Goal: Download file/media

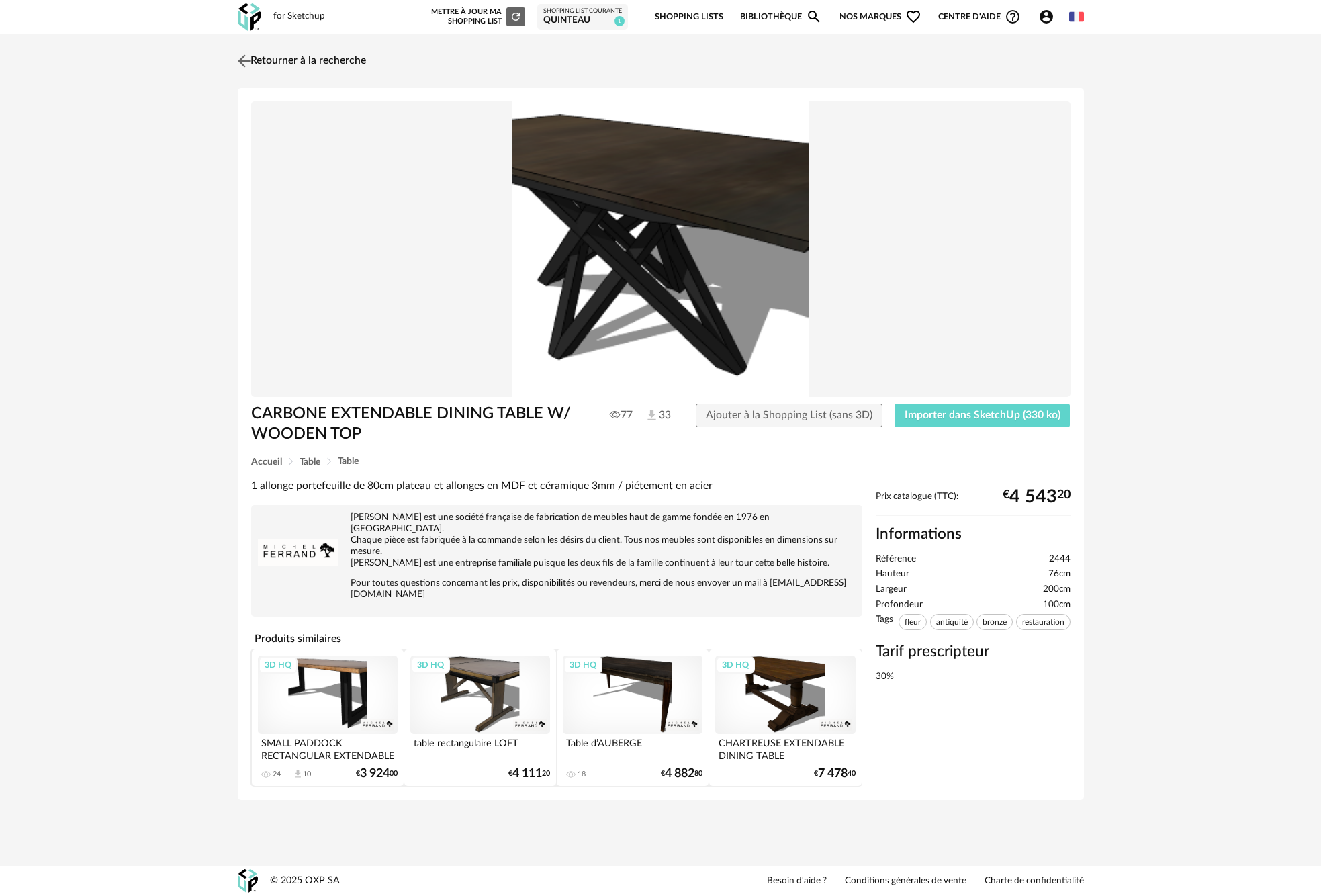
click at [280, 66] on link "Retourner à la recherche" at bounding box center [300, 61] width 132 height 29
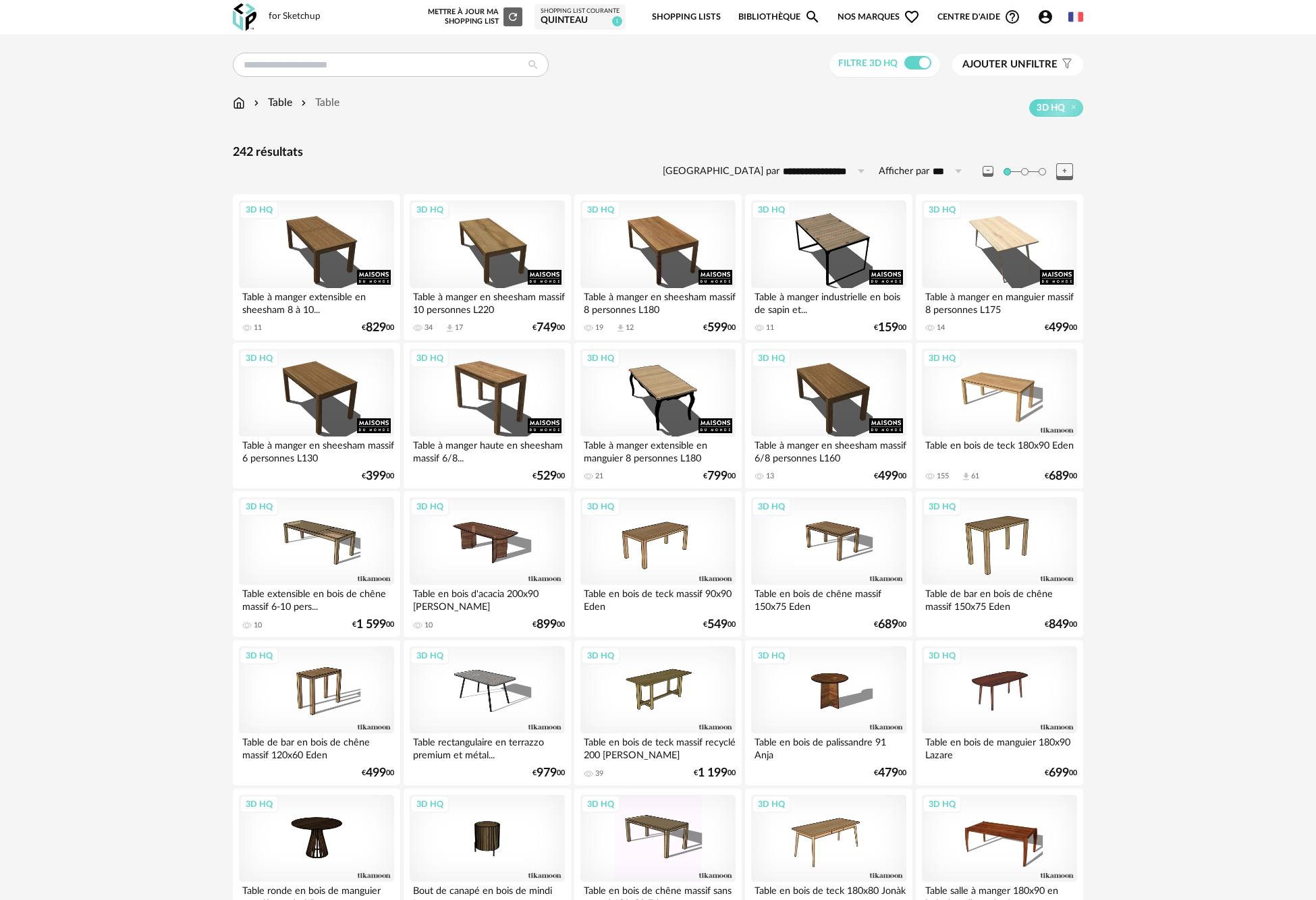
click at [236, 105] on img at bounding box center [239, 103] width 12 height 16
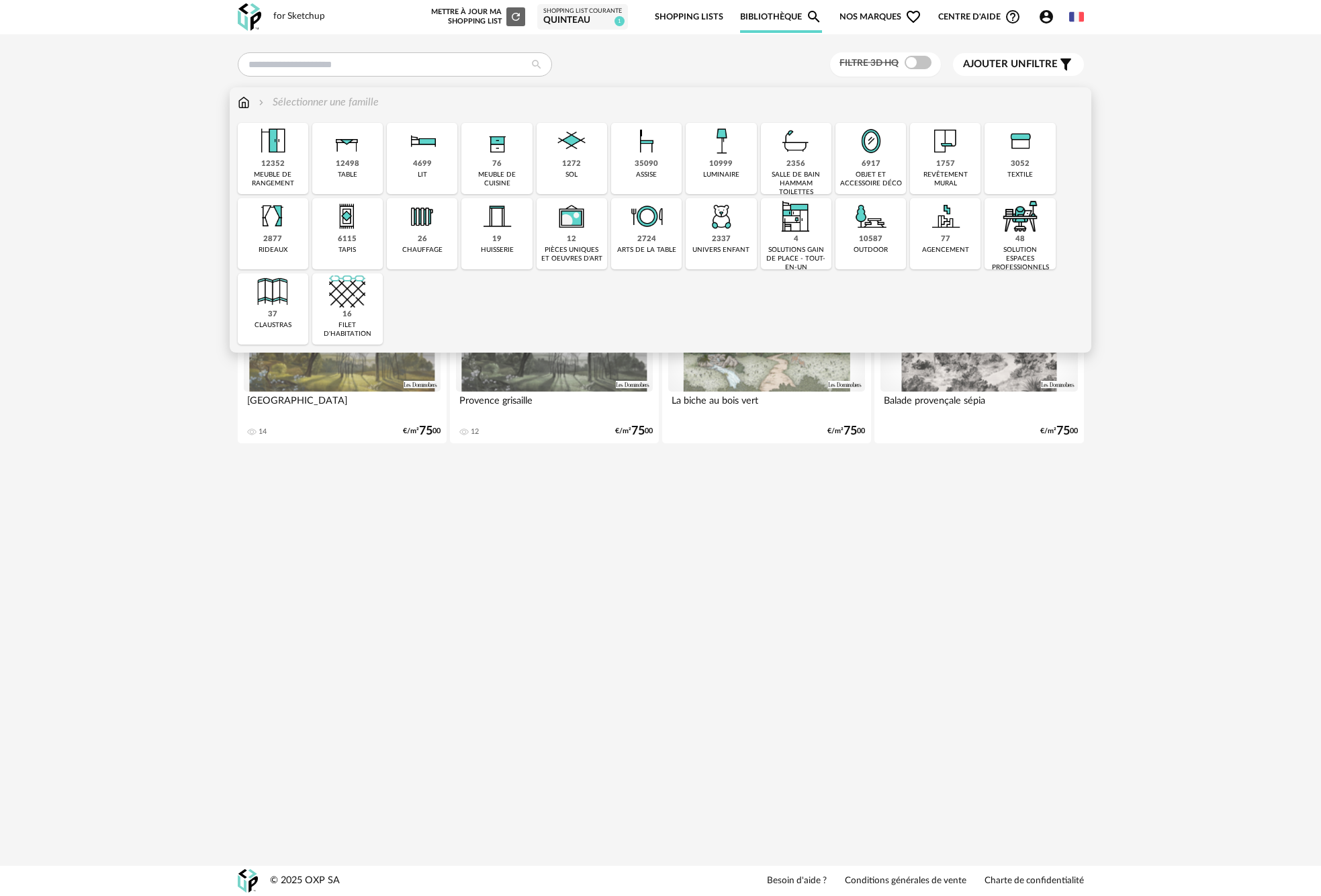
click at [1028, 165] on div "3052" at bounding box center [1020, 164] width 19 height 10
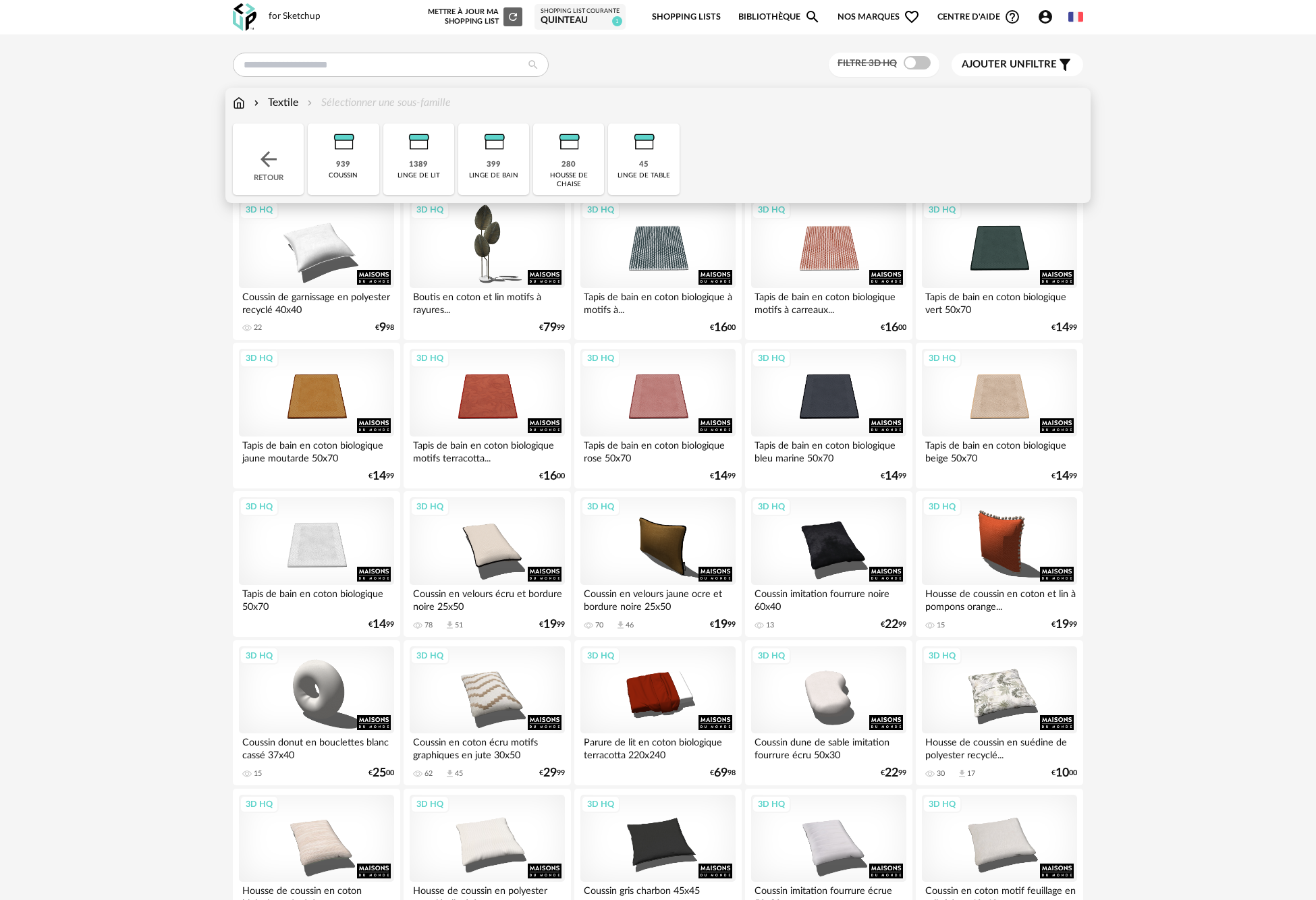
click at [262, 165] on img at bounding box center [269, 159] width 24 height 24
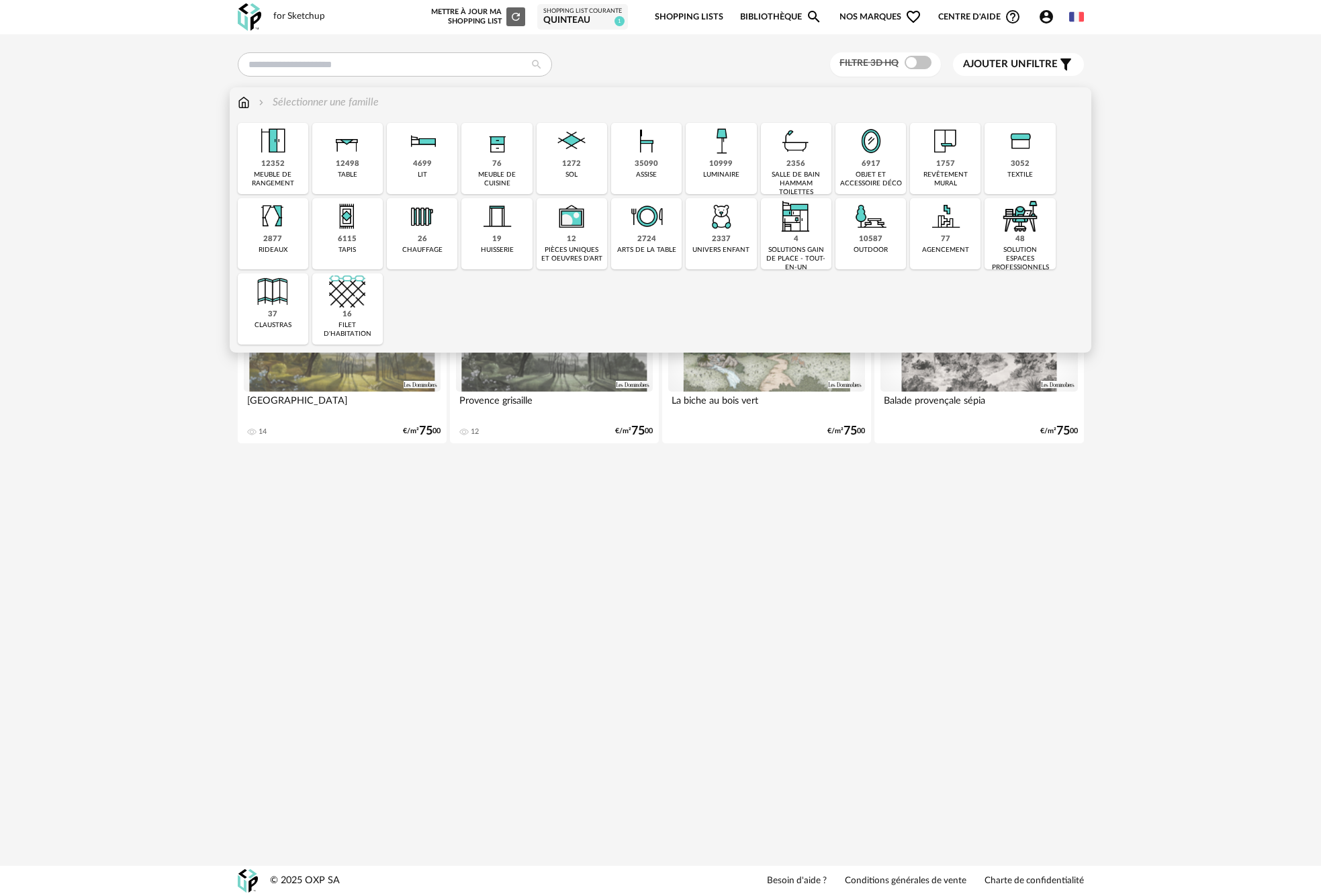
click at [271, 248] on div "rideaux" at bounding box center [273, 250] width 29 height 9
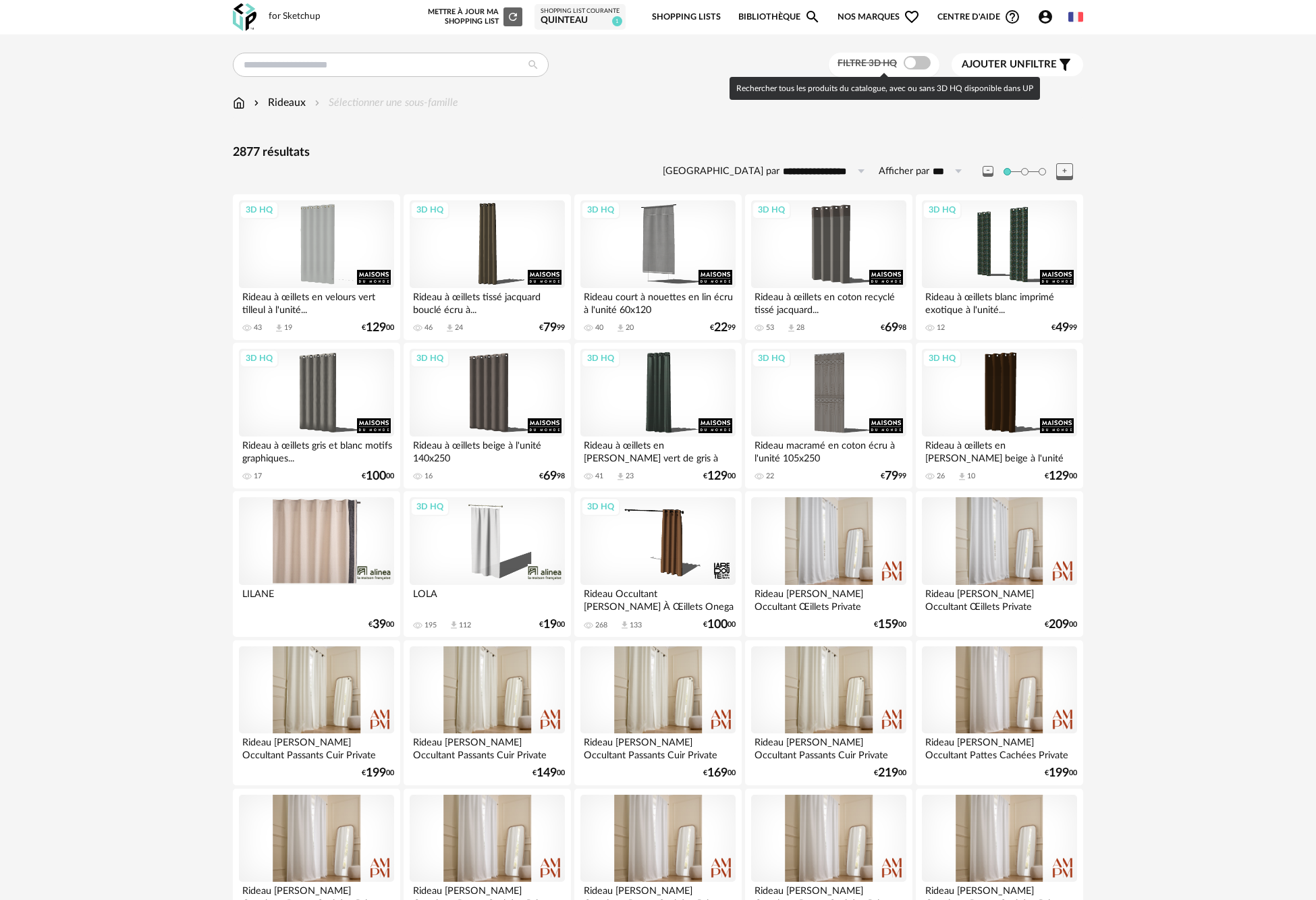
click at [919, 64] on span at bounding box center [917, 62] width 27 height 14
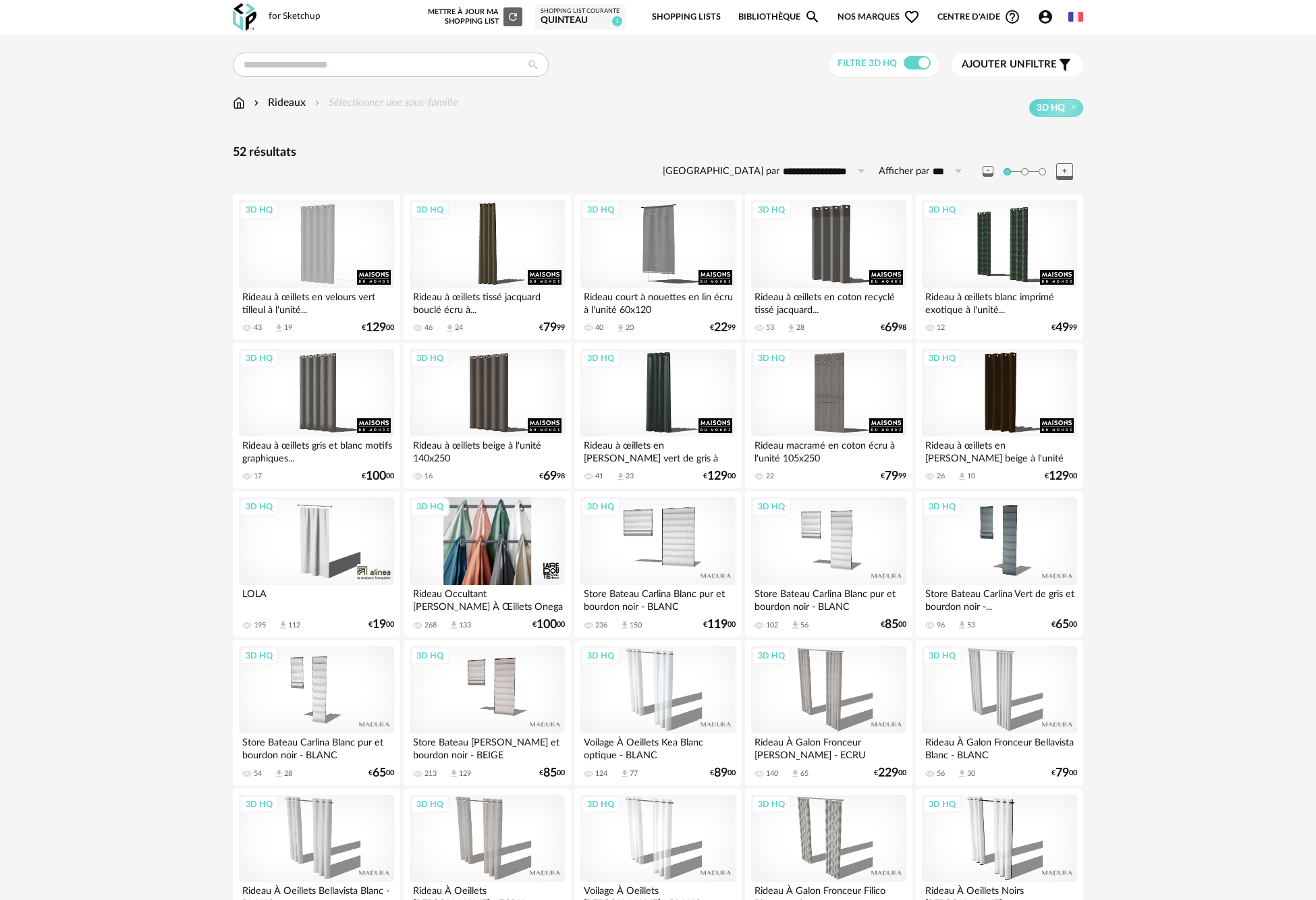
click at [512, 534] on div "3D HQ" at bounding box center [487, 541] width 155 height 87
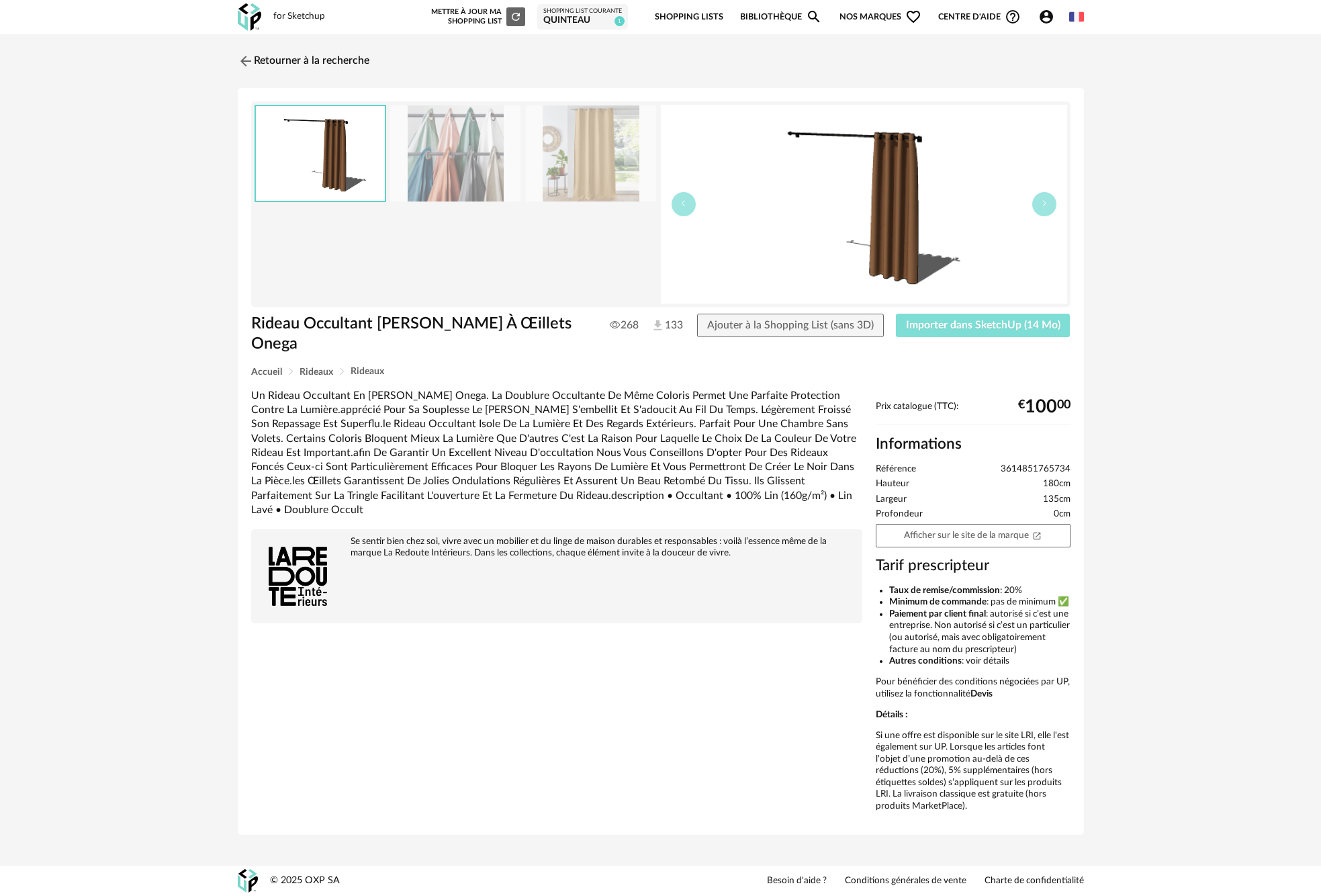
click at [1024, 325] on span "Importer dans SketchUp (14 Mo)" at bounding box center [983, 324] width 155 height 11
click at [265, 60] on link "Retourner à la recherche" at bounding box center [300, 61] width 132 height 29
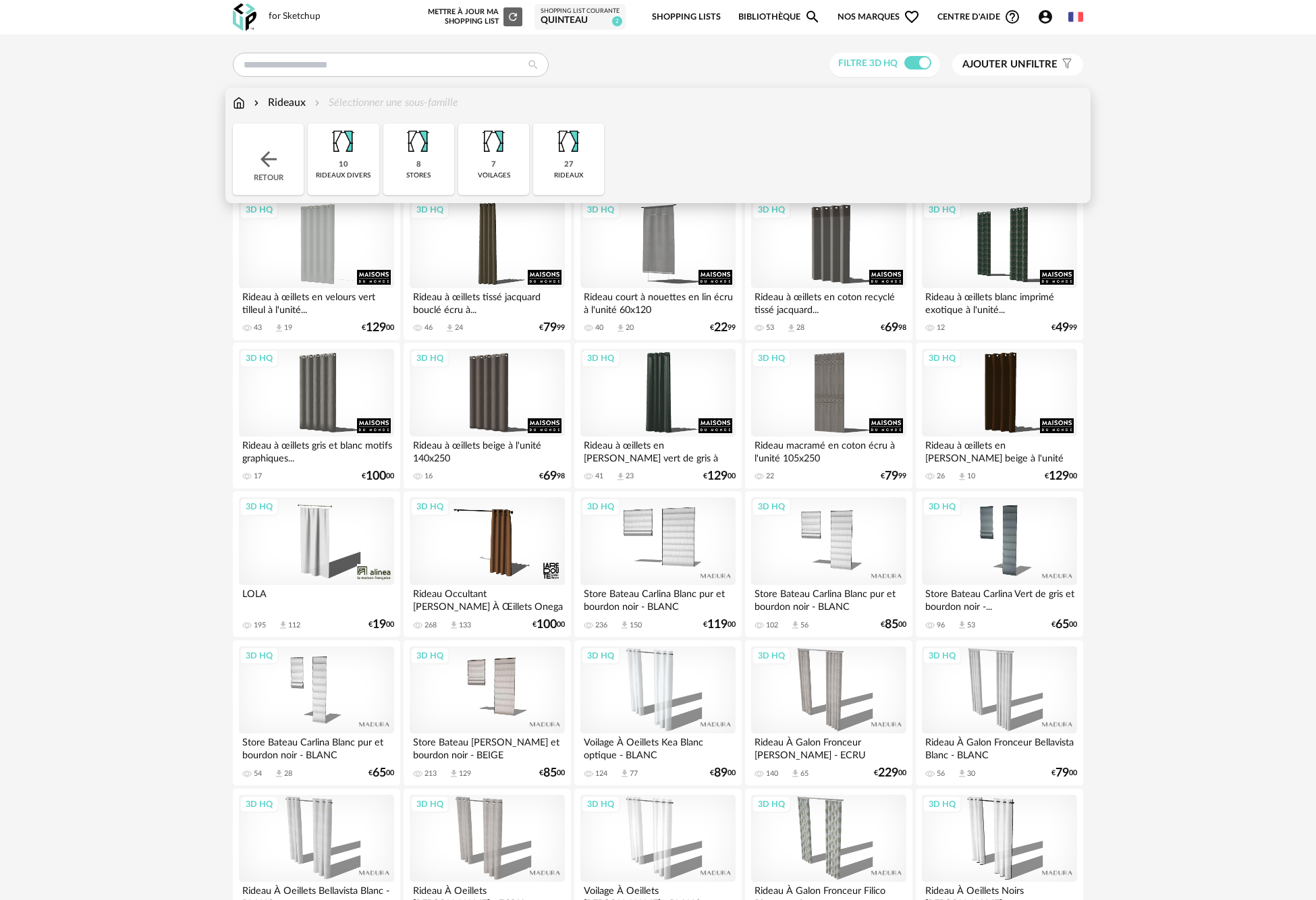
click at [236, 107] on img at bounding box center [239, 103] width 12 height 16
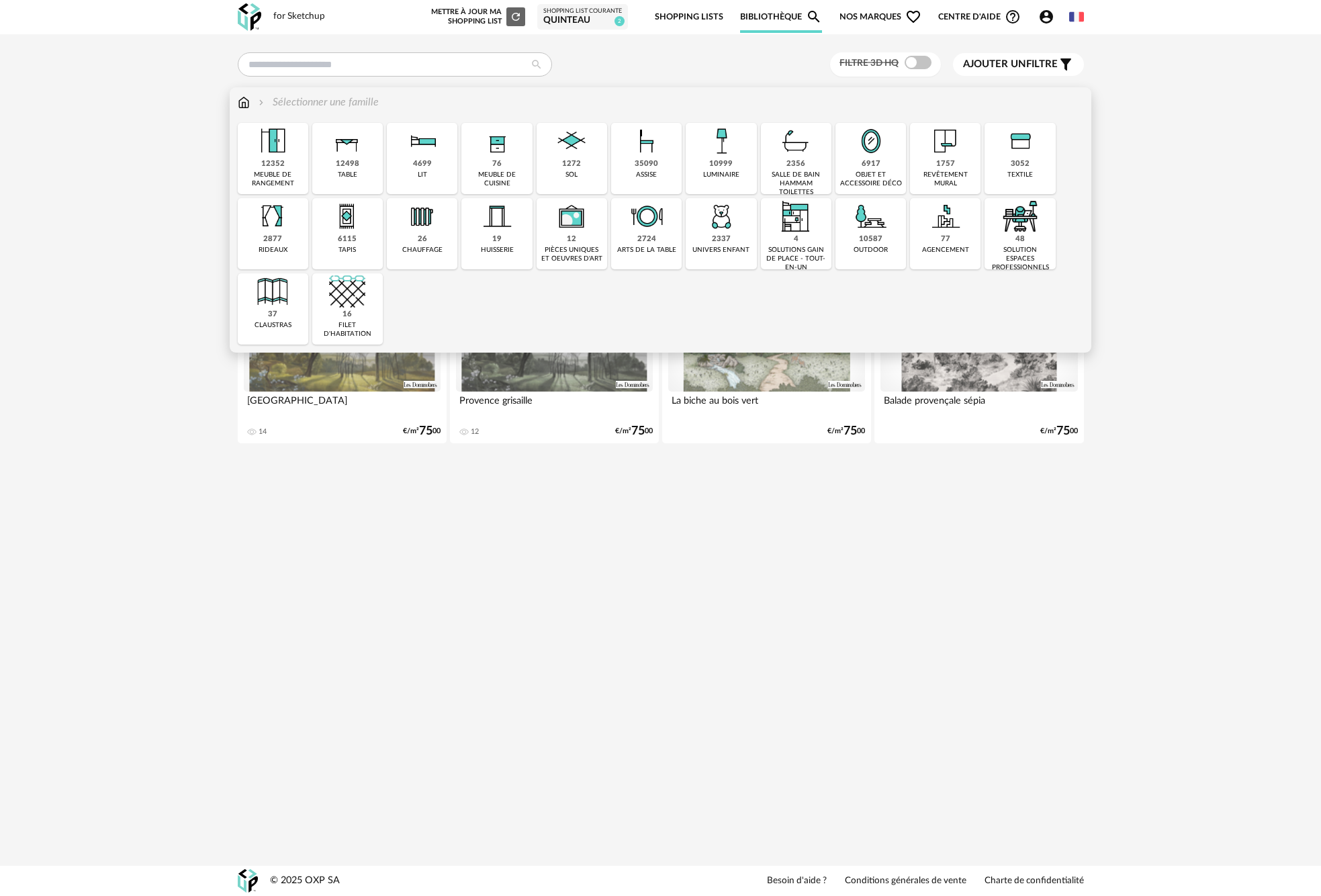
click at [641, 155] on img at bounding box center [647, 140] width 36 height 36
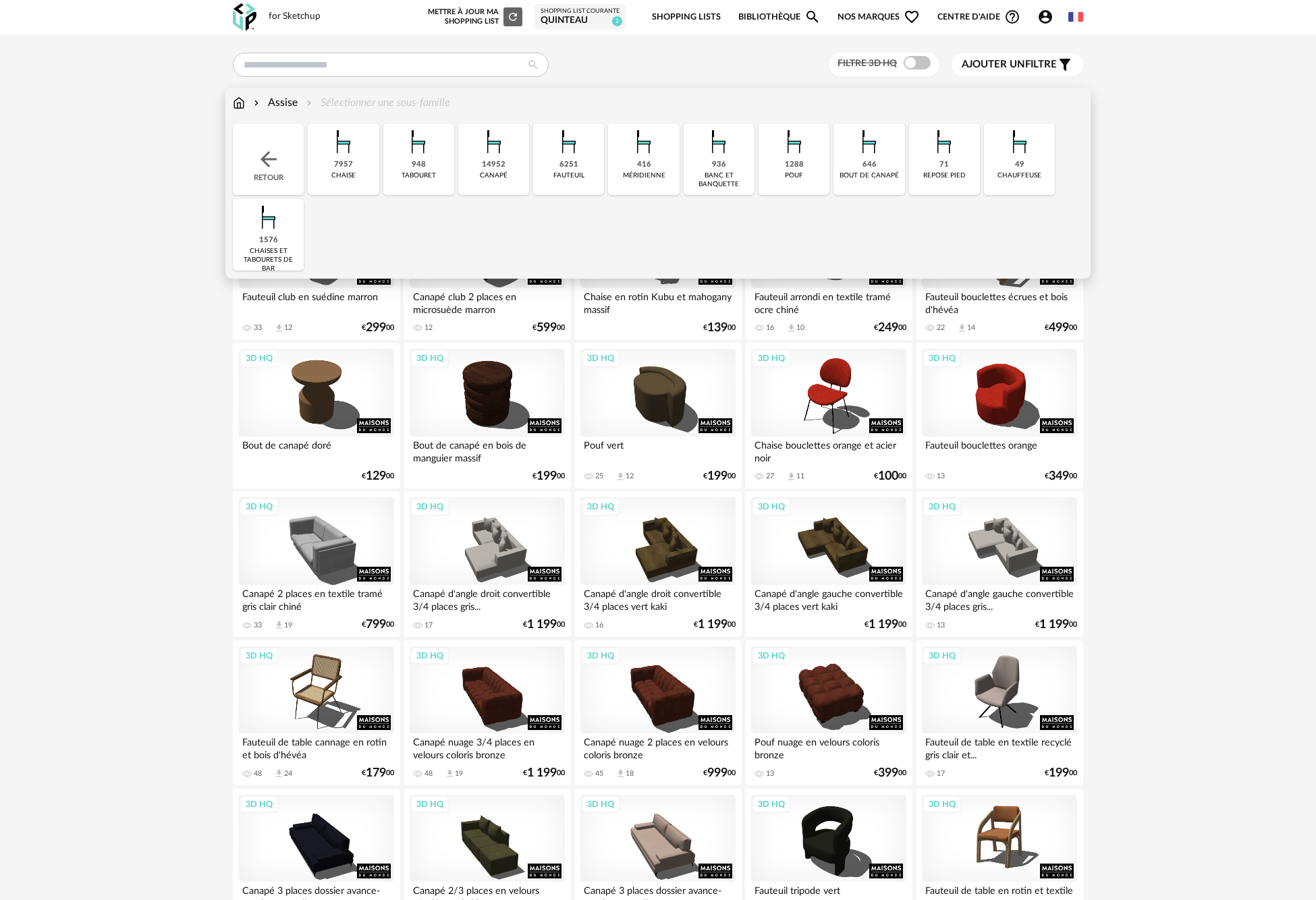
click at [482, 152] on img at bounding box center [494, 141] width 37 height 37
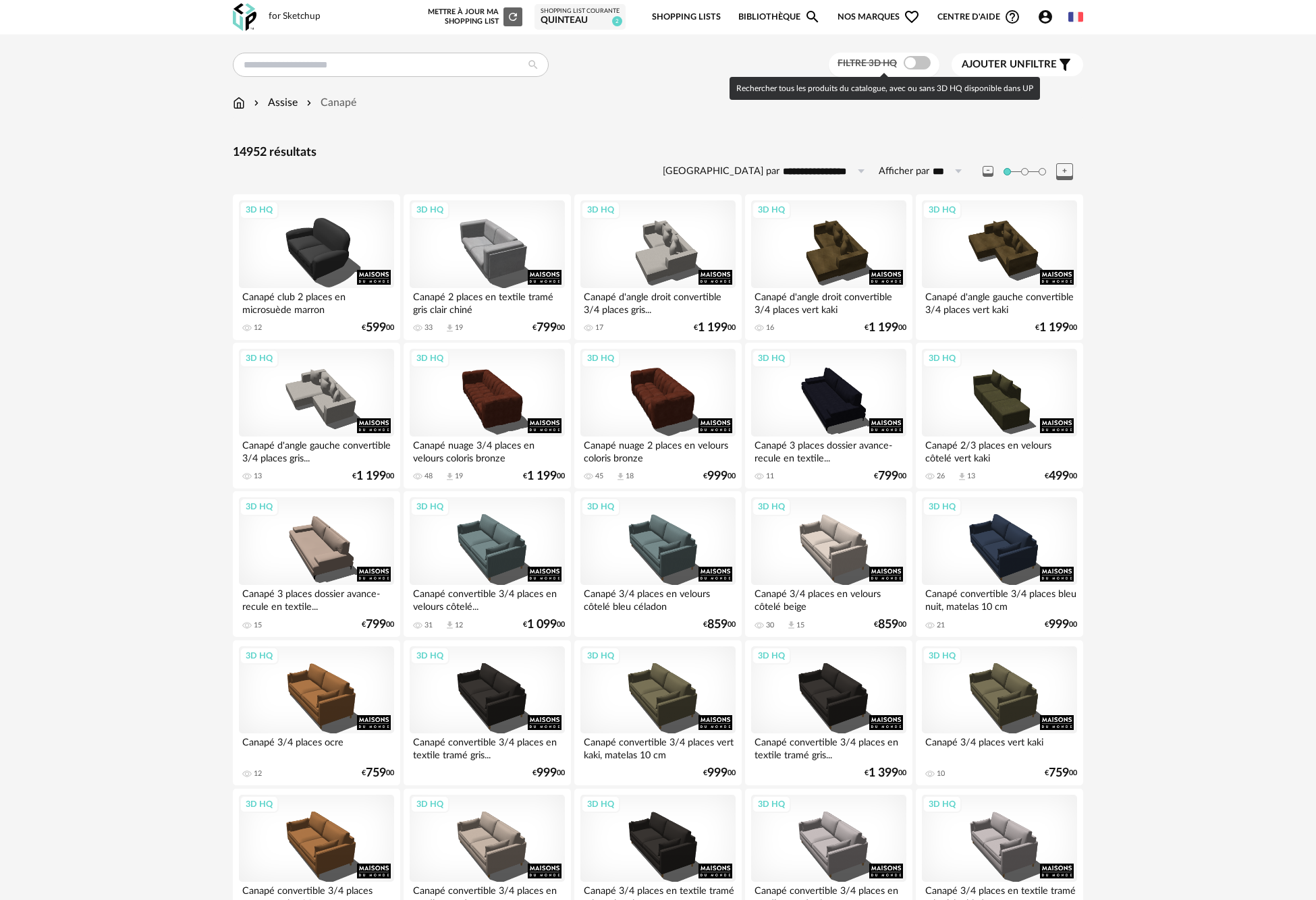
click at [912, 67] on span at bounding box center [917, 62] width 27 height 14
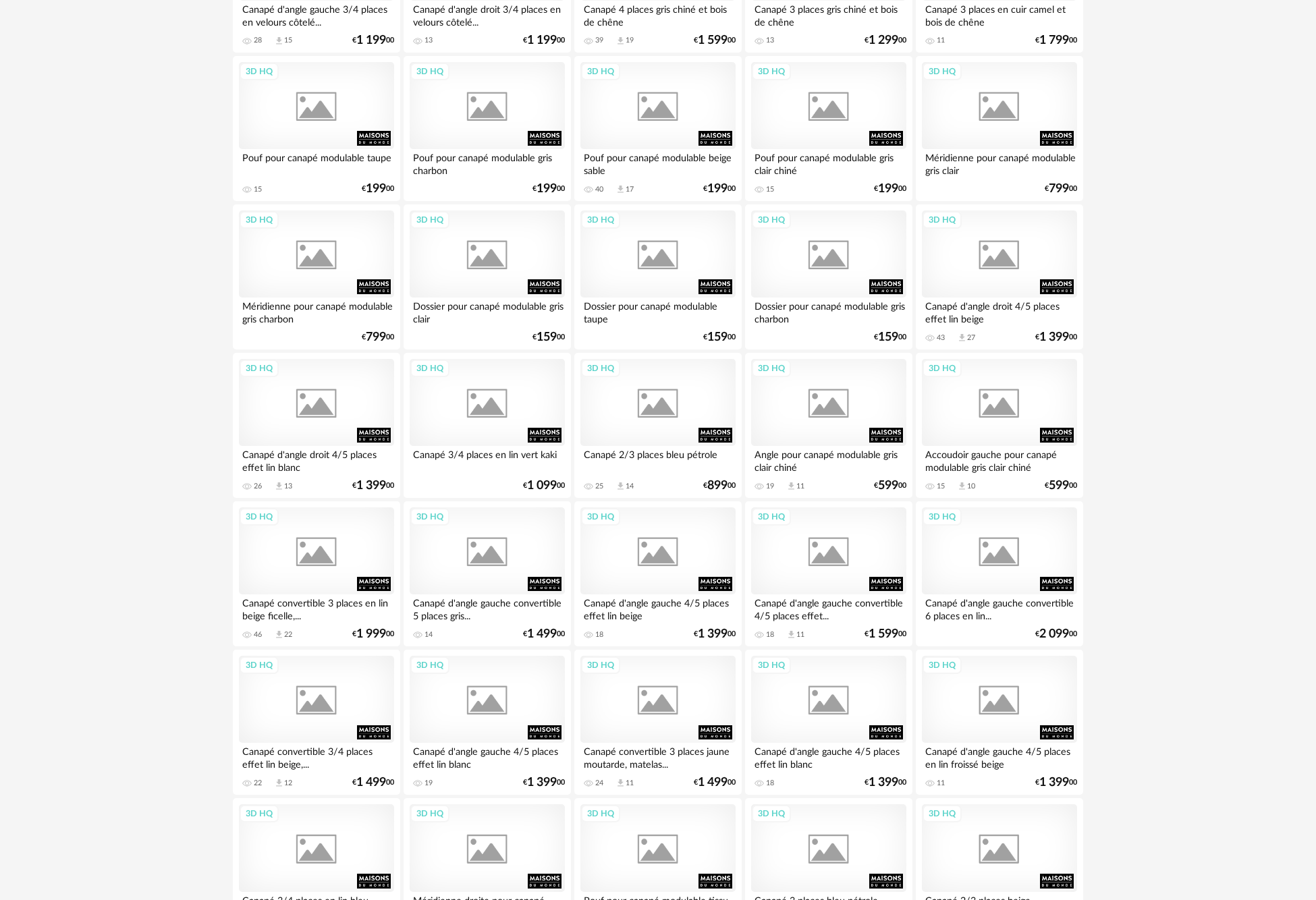
scroll to position [2158, 0]
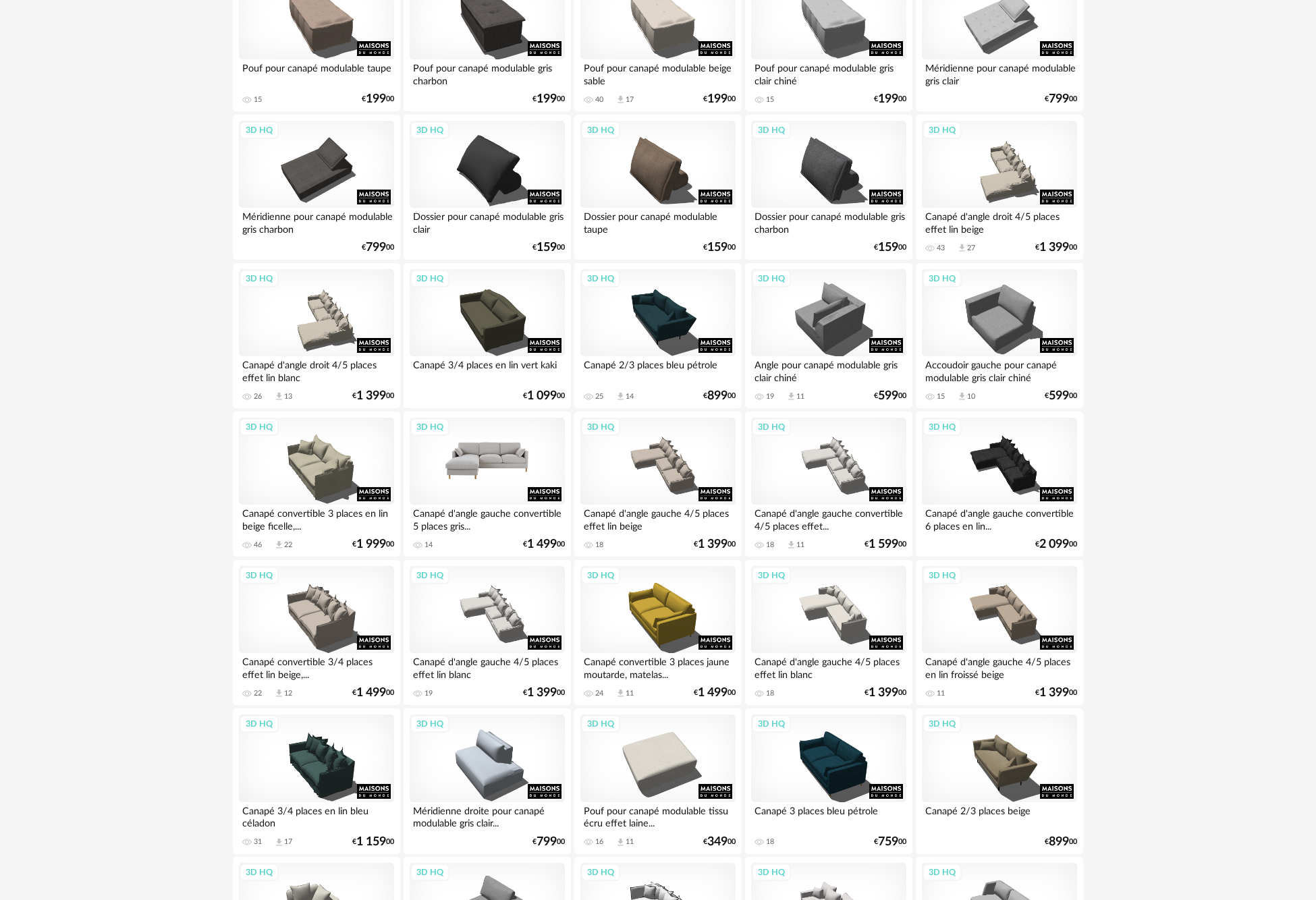
click at [469, 452] on div "3D HQ" at bounding box center [487, 461] width 155 height 87
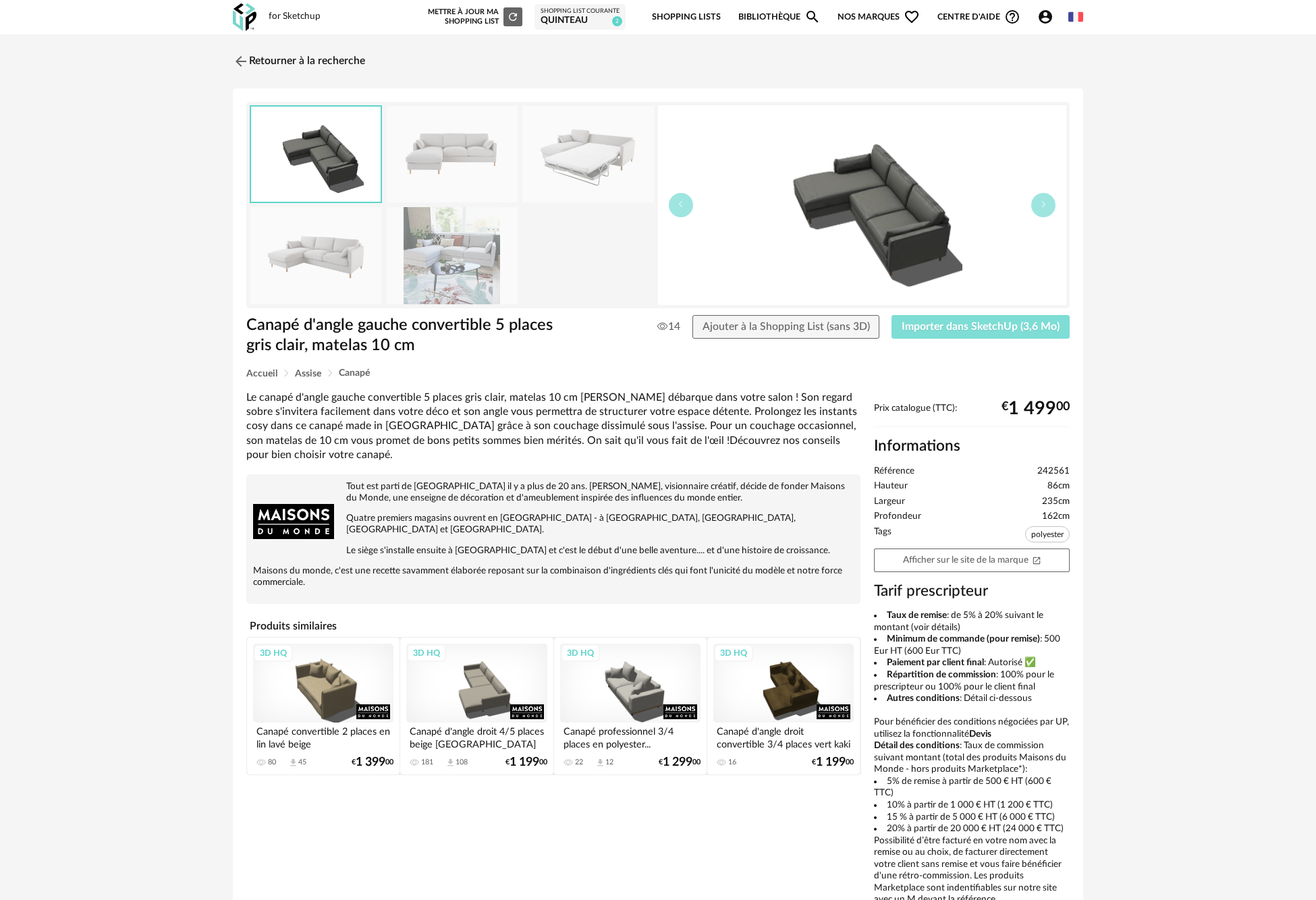
click at [961, 326] on span "Importer dans SketchUp (3,6 Mo)" at bounding box center [980, 326] width 158 height 11
